Goal: Transaction & Acquisition: Purchase product/service

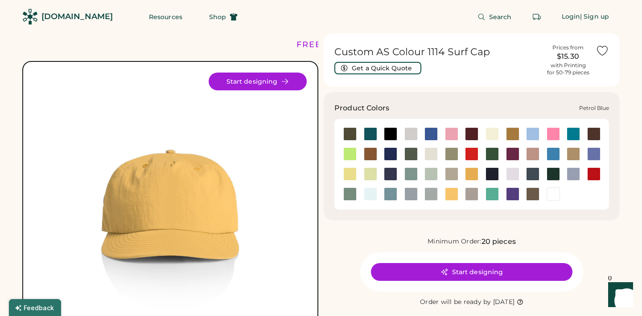
click at [530, 176] on div at bounding box center [532, 174] width 13 height 13
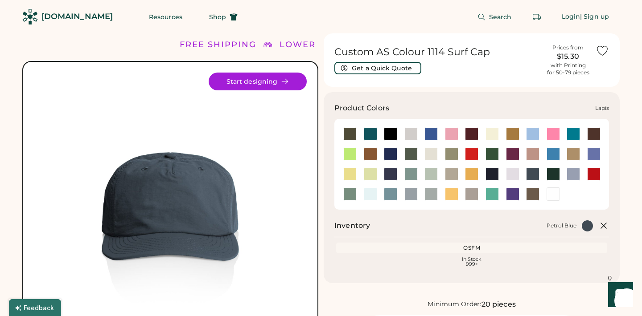
click at [596, 149] on div at bounding box center [593, 154] width 13 height 13
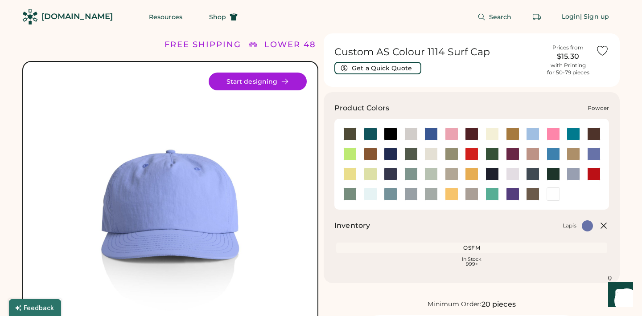
click at [571, 174] on div at bounding box center [573, 174] width 13 height 13
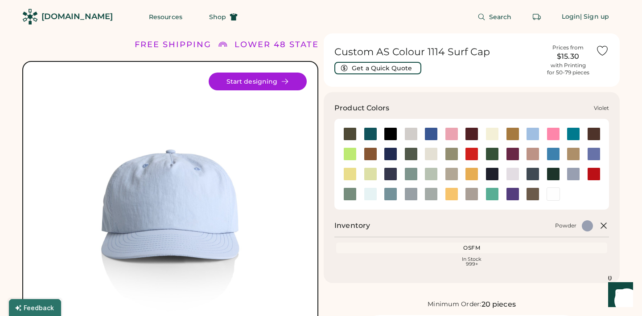
click at [511, 193] on div at bounding box center [512, 194] width 13 height 13
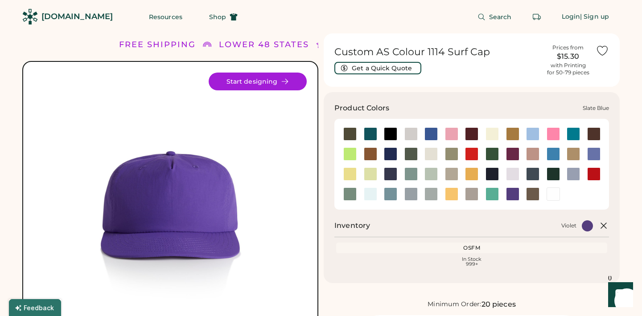
click at [394, 193] on div at bounding box center [390, 194] width 13 height 13
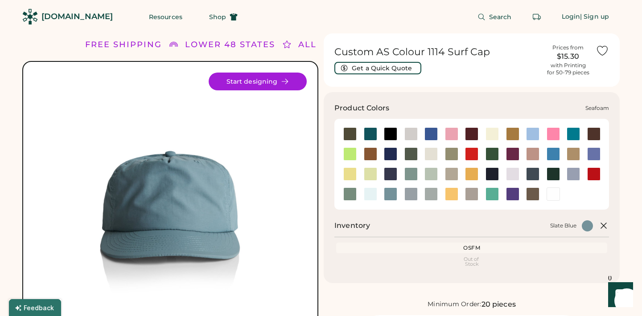
click at [369, 193] on div at bounding box center [370, 194] width 13 height 13
click at [349, 192] on div at bounding box center [349, 194] width 13 height 13
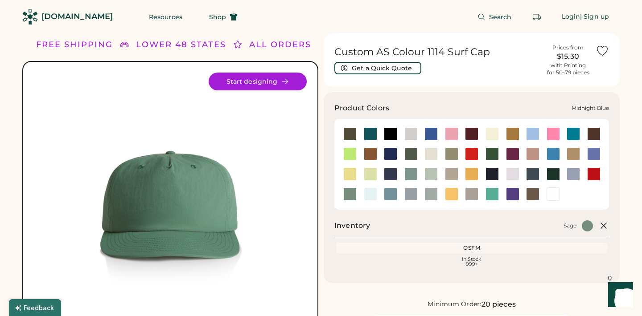
click at [392, 173] on div at bounding box center [390, 174] width 13 height 13
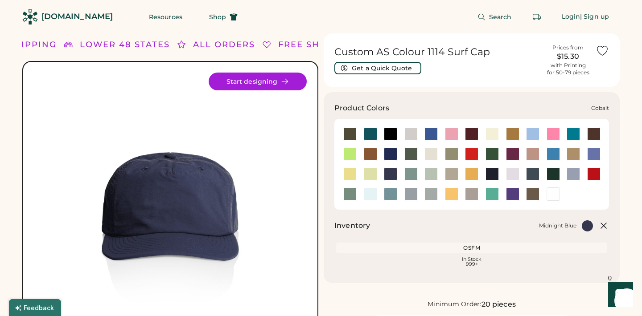
click at [390, 151] on div at bounding box center [390, 154] width 13 height 13
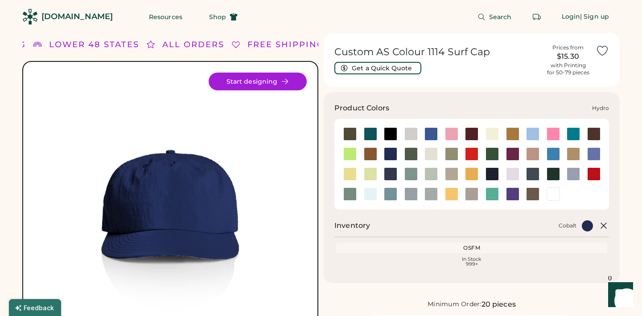
click at [551, 149] on div at bounding box center [552, 154] width 13 height 13
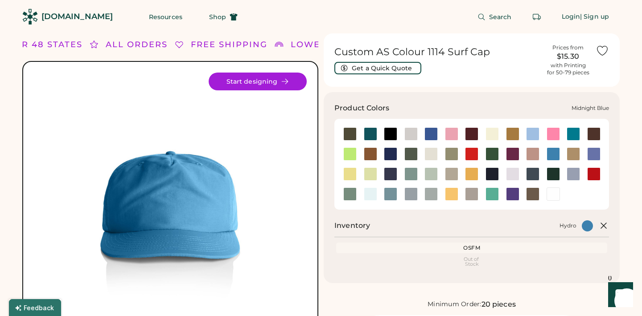
click at [386, 173] on div at bounding box center [390, 174] width 13 height 13
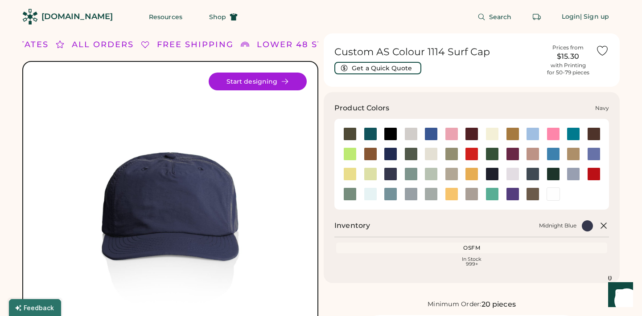
click at [488, 172] on div at bounding box center [491, 174] width 13 height 13
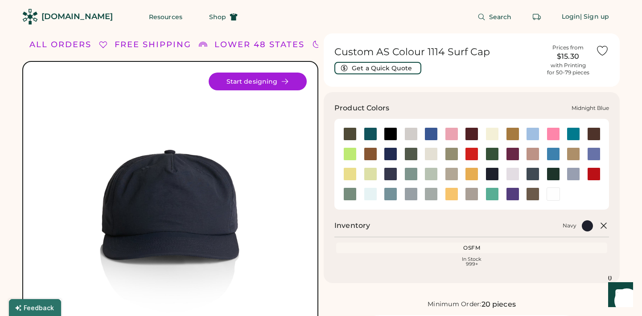
click at [386, 171] on div at bounding box center [390, 174] width 13 height 13
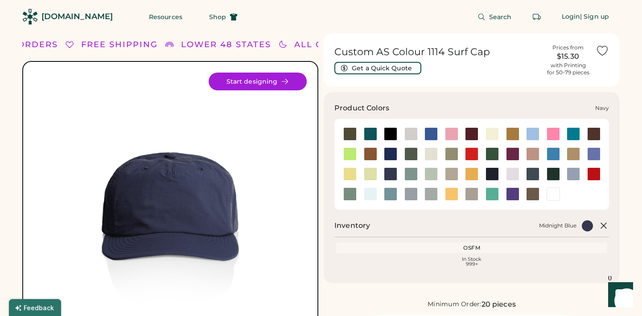
click at [491, 172] on div at bounding box center [491, 174] width 13 height 13
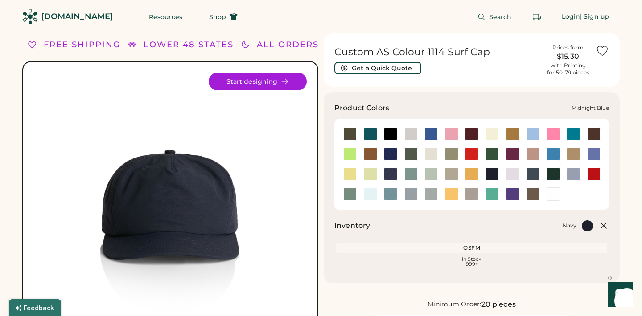
click at [390, 173] on div at bounding box center [390, 174] width 13 height 13
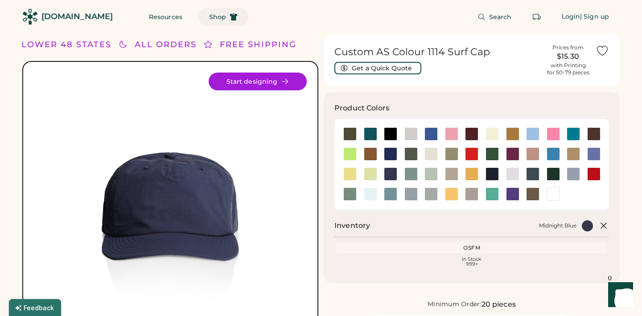
click at [209, 16] on span "Shop" at bounding box center [217, 17] width 17 height 6
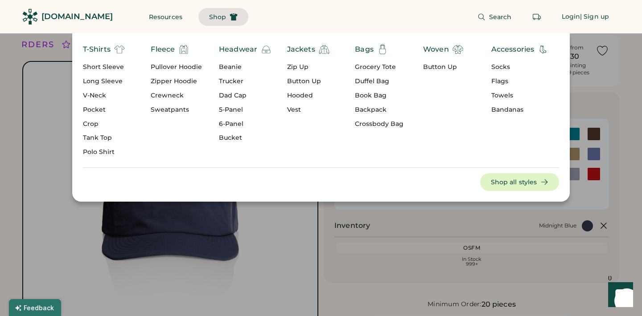
click at [501, 66] on div "Socks" at bounding box center [520, 67] width 58 height 9
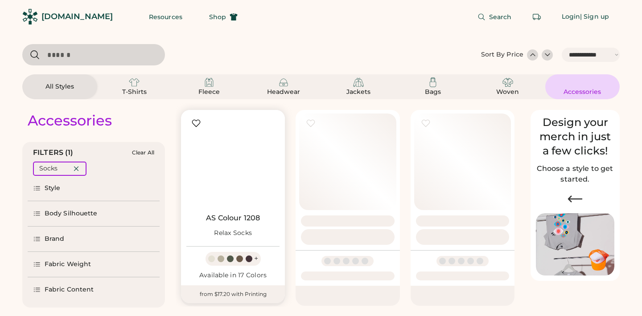
select select "*****"
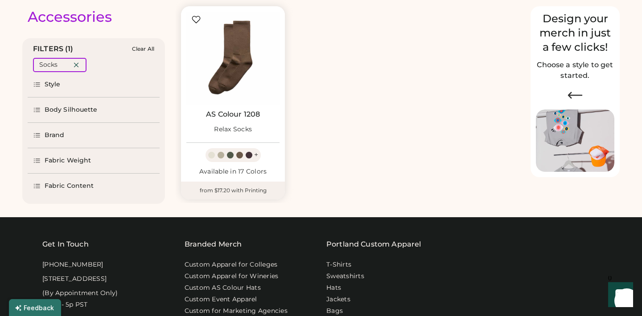
select select "*****"
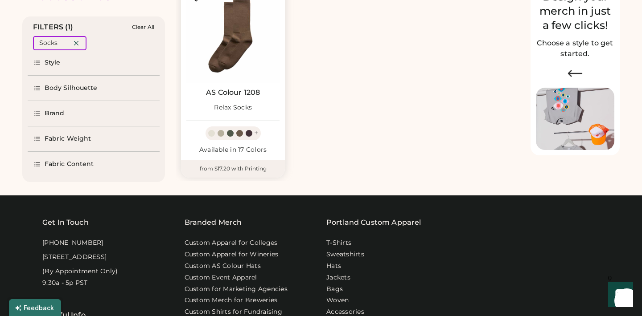
scroll to position [124, 0]
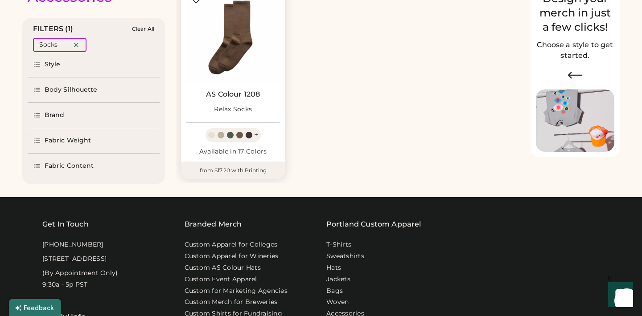
click at [223, 94] on link "AS Colour 1208" at bounding box center [233, 94] width 54 height 9
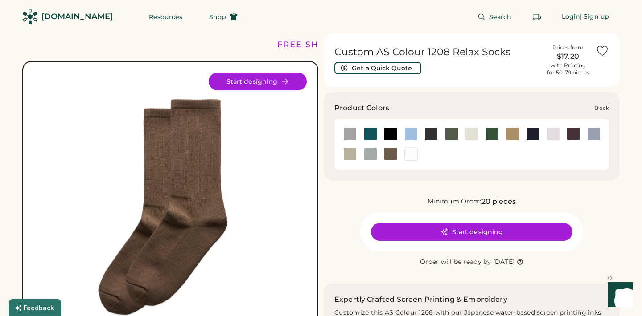
click at [389, 132] on div at bounding box center [390, 133] width 13 height 13
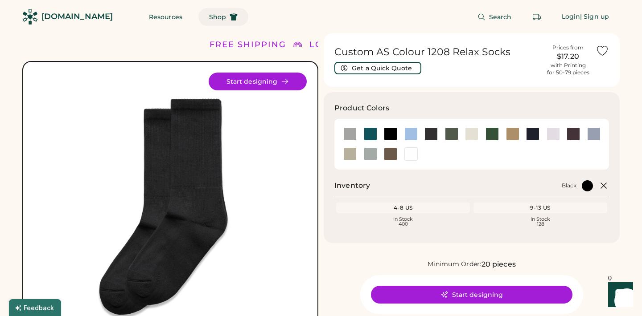
click at [199, 21] on button "Shop" at bounding box center [223, 17] width 50 height 18
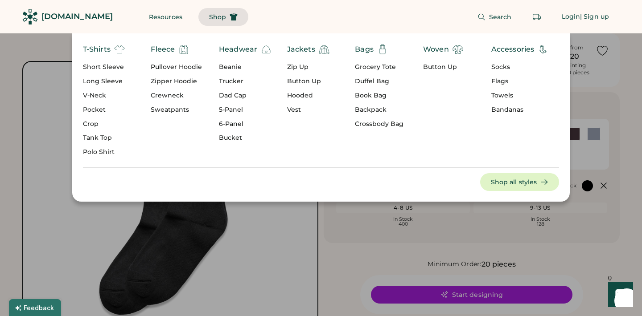
click at [499, 81] on div "Flags" at bounding box center [520, 81] width 58 height 9
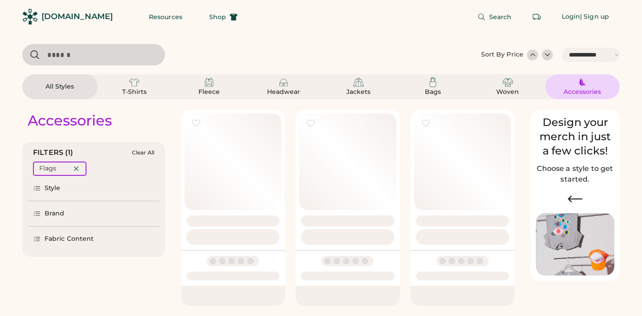
select select "*****"
